Goal: Check status

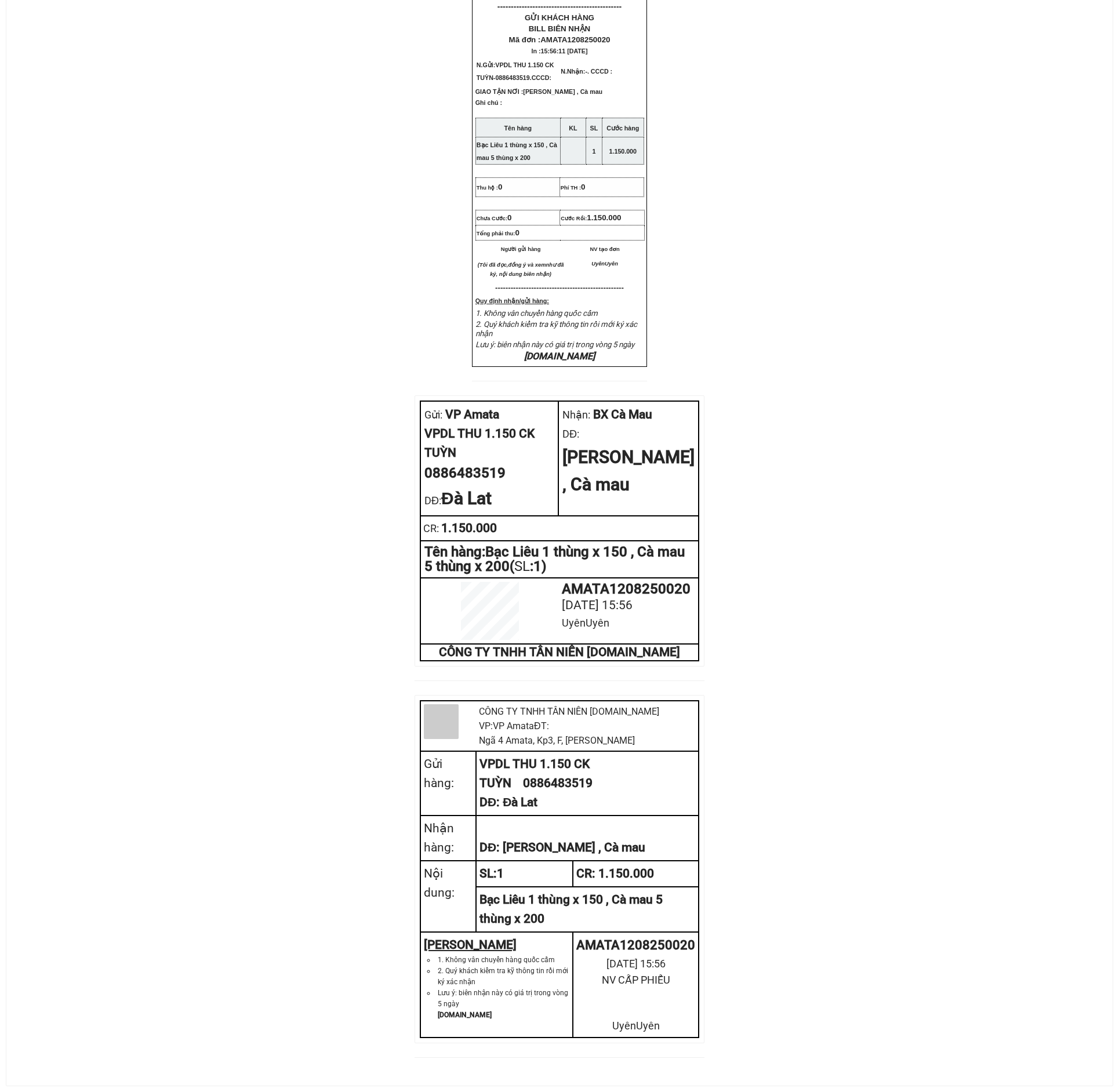
scroll to position [251, 0]
